Goal: Find specific page/section: Find specific page/section

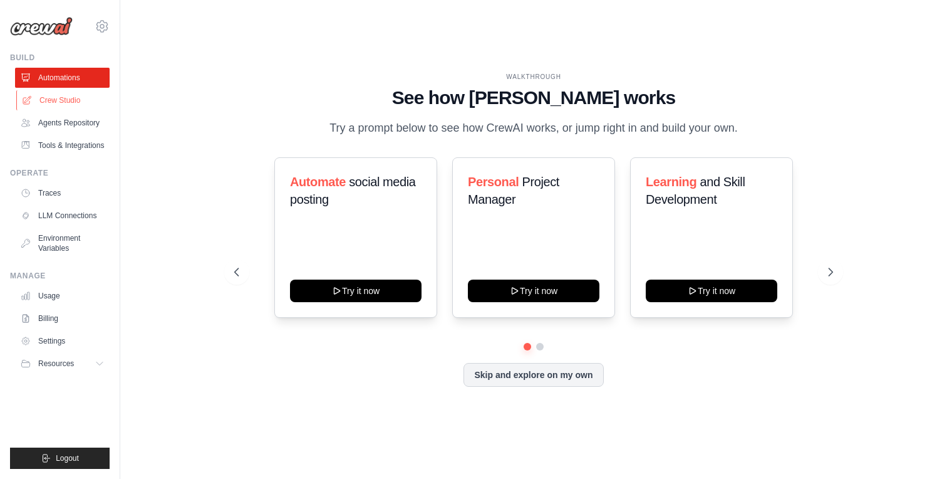
click at [71, 101] on link "Crew Studio" at bounding box center [63, 100] width 95 height 20
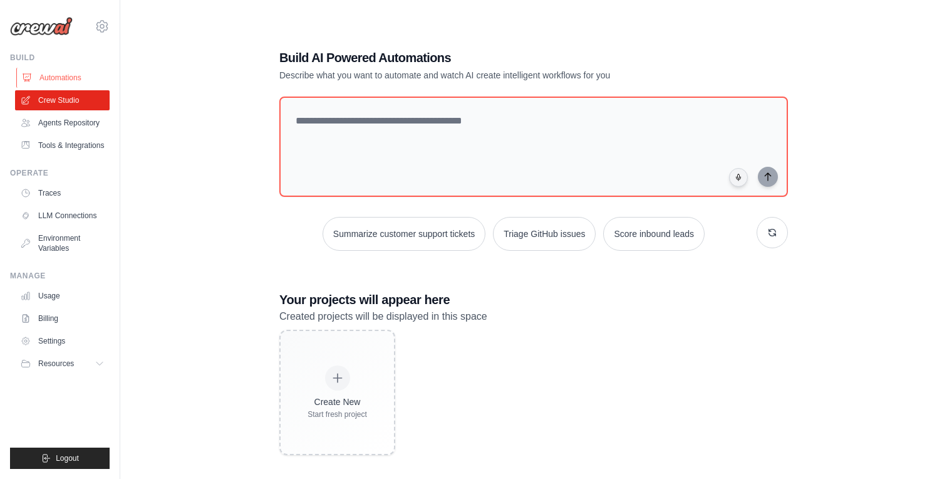
click at [67, 84] on link "Automations" at bounding box center [63, 78] width 95 height 20
